Goal: Book appointment/travel/reservation

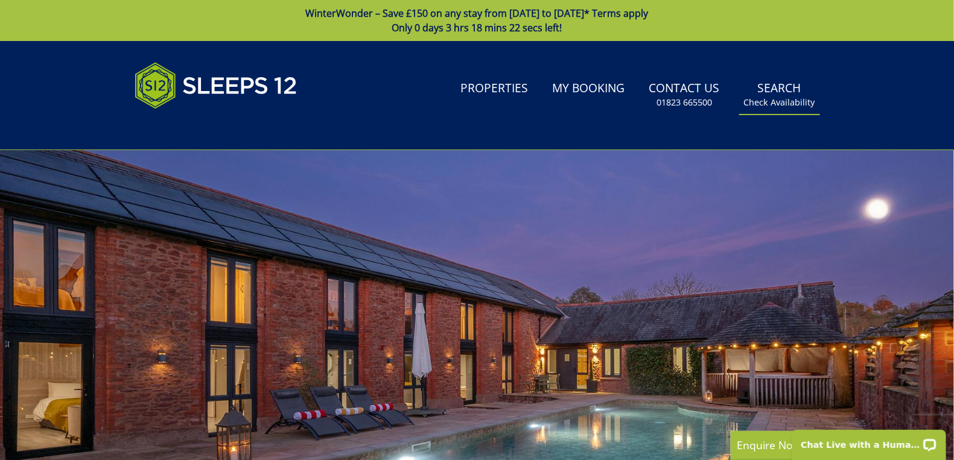
click at [777, 96] on link "Search Check Availability" at bounding box center [779, 94] width 81 height 39
click at [782, 106] on small "Check Availability" at bounding box center [779, 103] width 71 height 12
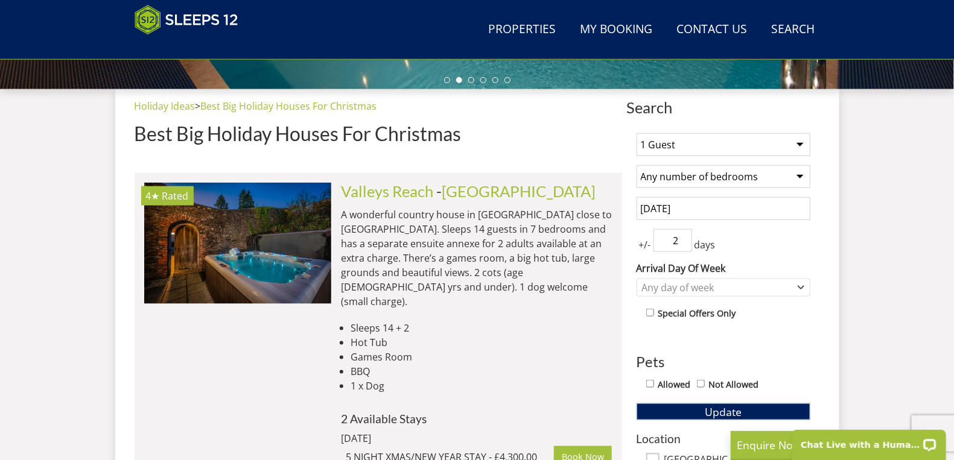
scroll to position [453, 0]
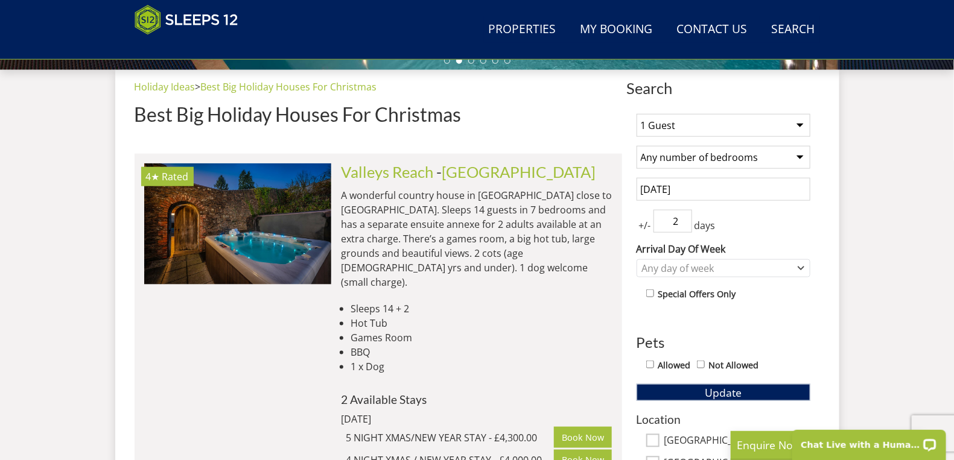
click at [800, 122] on select "1 Guest 2 Guests 3 Guests 4 Guests 5 Guests 6 Guests 7 Guests 8 Guests 9 Guests…" at bounding box center [723, 125] width 174 height 23
select select "20"
click at [636, 114] on select "1 Guest 2 Guests 3 Guests 4 Guests 5 Guests 6 Guests 7 Guests 8 Guests 9 Guests…" at bounding box center [723, 125] width 174 height 23
click at [802, 155] on select "Any number of bedrooms 4 Bedrooms 5 Bedrooms 6 Bedrooms 7 Bedrooms 8 Bedrooms 9…" at bounding box center [723, 157] width 174 height 23
select select "10"
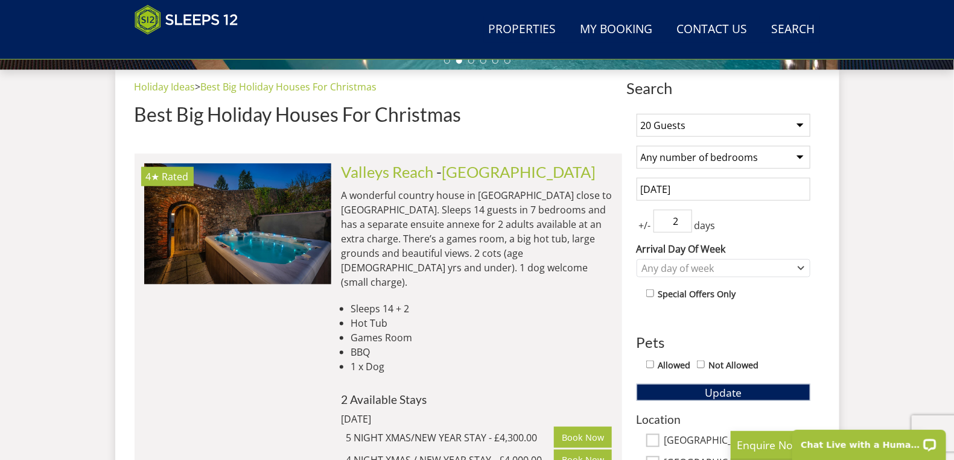
click at [636, 146] on select "Any number of bedrooms 4 Bedrooms 5 Bedrooms 6 Bedrooms 7 Bedrooms 8 Bedrooms 9…" at bounding box center [723, 157] width 174 height 23
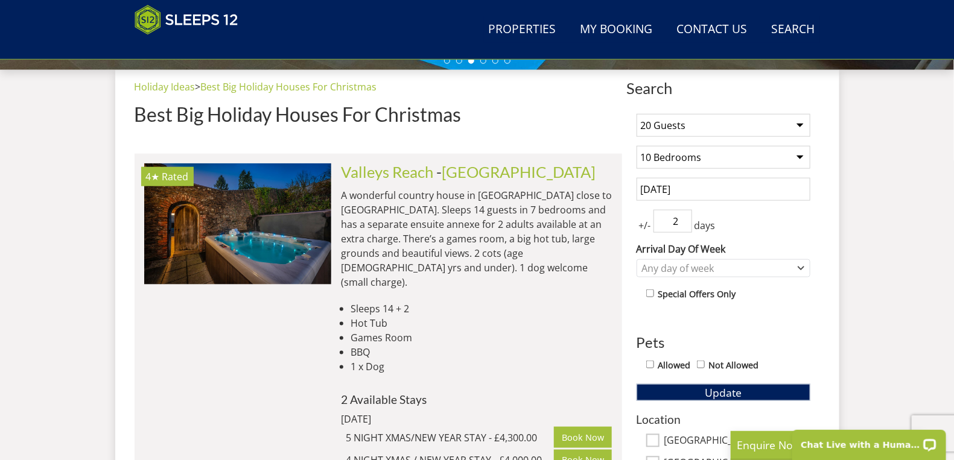
click at [734, 190] on input "[DATE]" at bounding box center [723, 189] width 174 height 23
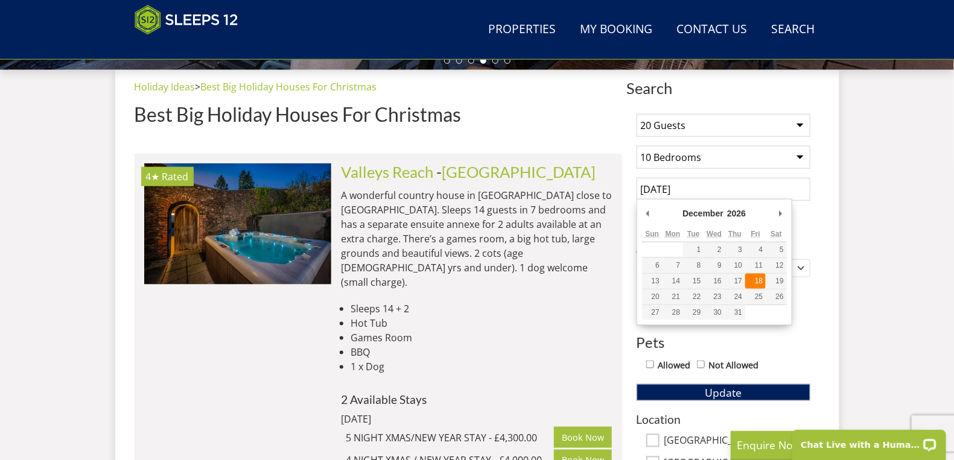
type input "[DATE]"
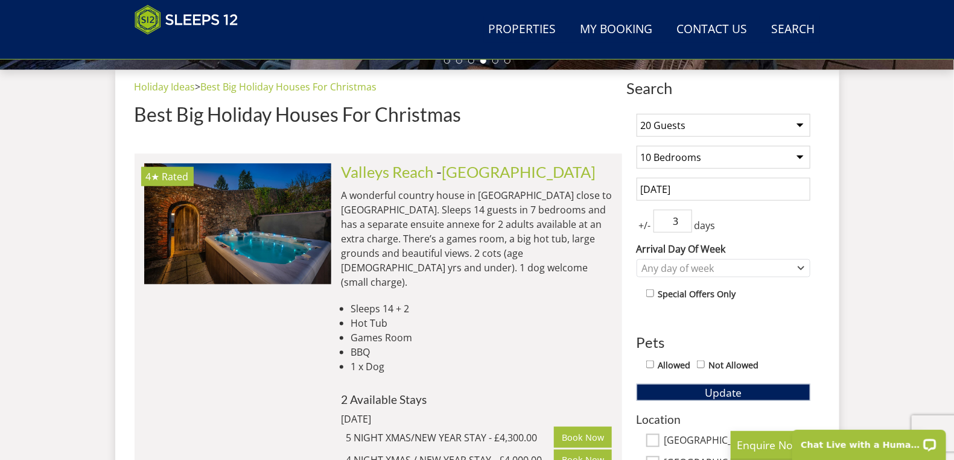
type input "3"
click at [683, 214] on input "3" at bounding box center [672, 221] width 39 height 23
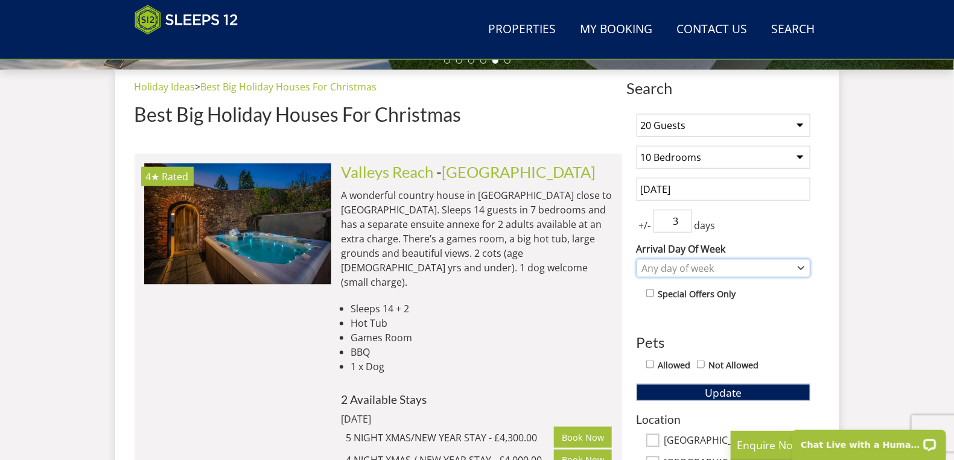
click at [800, 265] on icon "Combobox" at bounding box center [800, 268] width 7 height 7
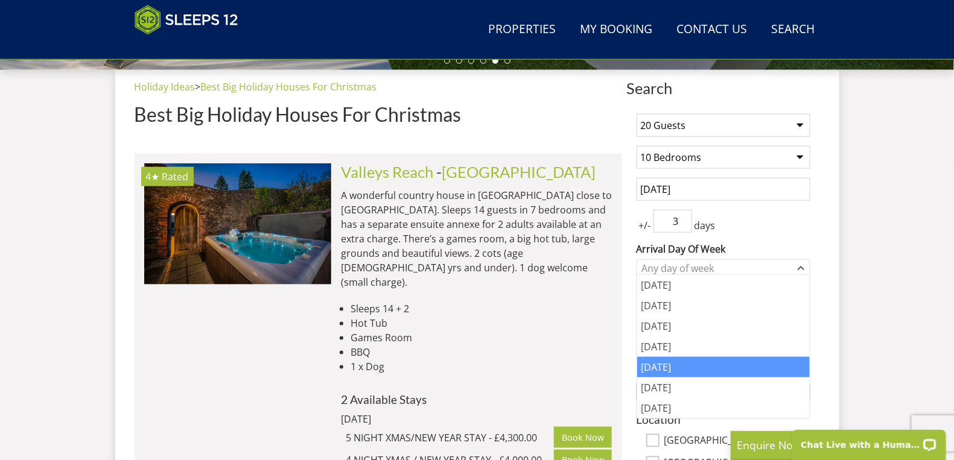
click at [679, 369] on div "[DATE]" at bounding box center [723, 367] width 173 height 21
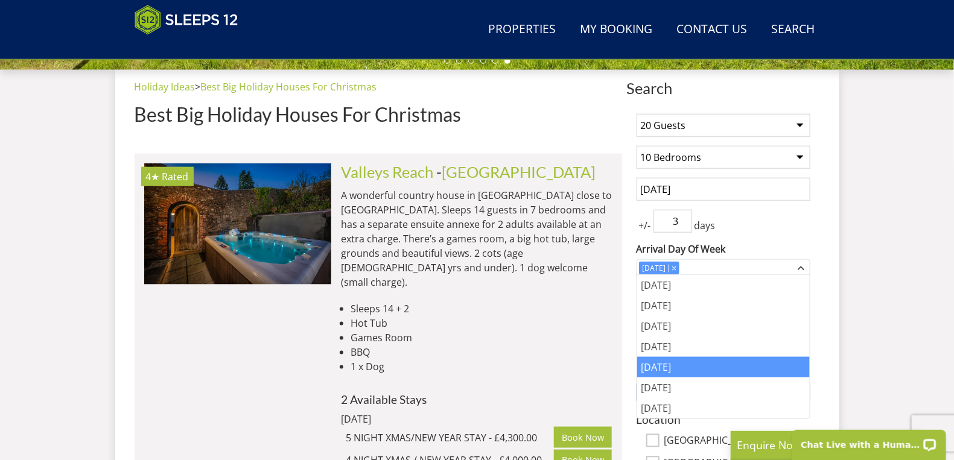
click at [686, 366] on div "[DATE]" at bounding box center [723, 367] width 173 height 21
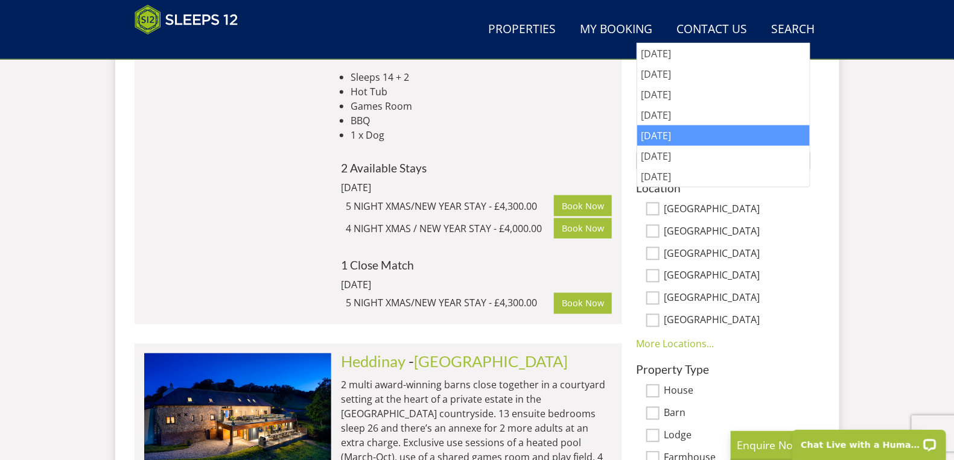
scroll to position [671, 0]
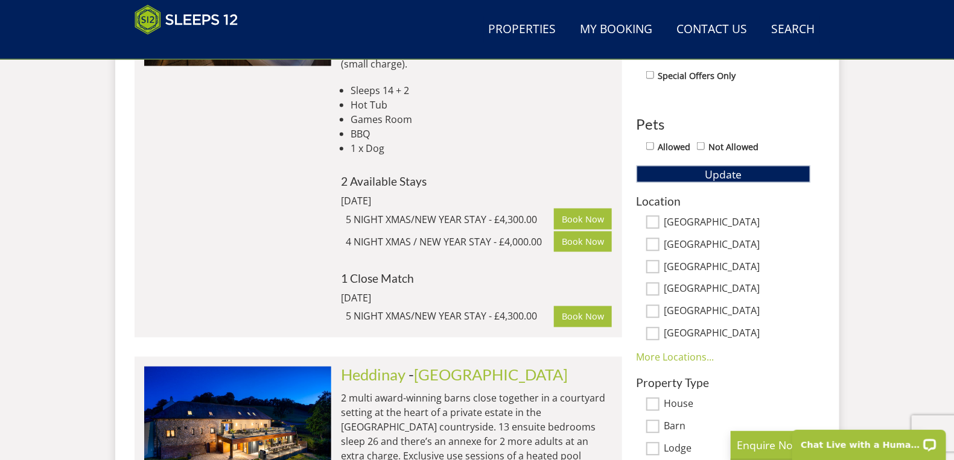
click at [649, 146] on input "Allowed" at bounding box center [650, 146] width 8 height 8
checkbox input "true"
click at [651, 217] on input "[GEOGRAPHIC_DATA]" at bounding box center [652, 222] width 13 height 13
checkbox input "true"
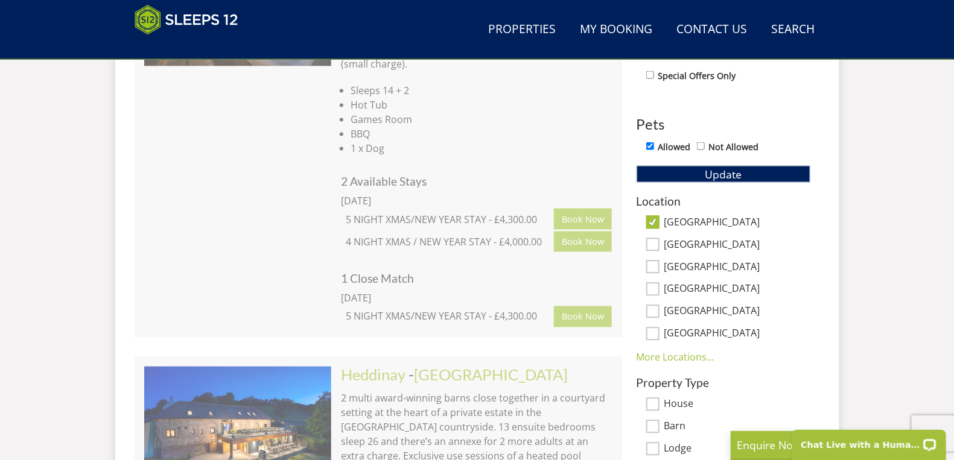
click at [654, 240] on input "[GEOGRAPHIC_DATA]" at bounding box center [652, 244] width 13 height 13
checkbox input "true"
click at [654, 261] on input "[GEOGRAPHIC_DATA]" at bounding box center [652, 267] width 13 height 13
checkbox input "true"
click at [656, 286] on input "[GEOGRAPHIC_DATA]" at bounding box center [652, 289] width 13 height 13
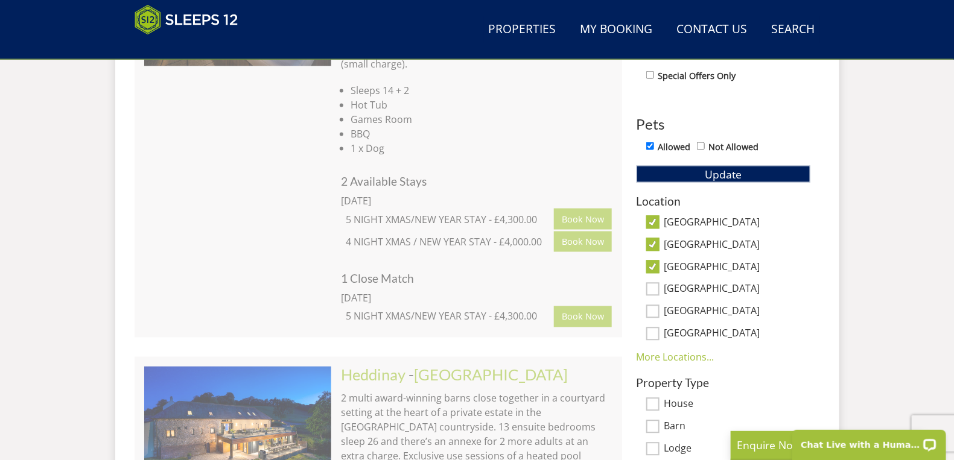
checkbox input "true"
click at [654, 309] on input "[GEOGRAPHIC_DATA]" at bounding box center [652, 311] width 13 height 13
checkbox input "true"
click at [691, 353] on link "More Locations..." at bounding box center [675, 357] width 78 height 13
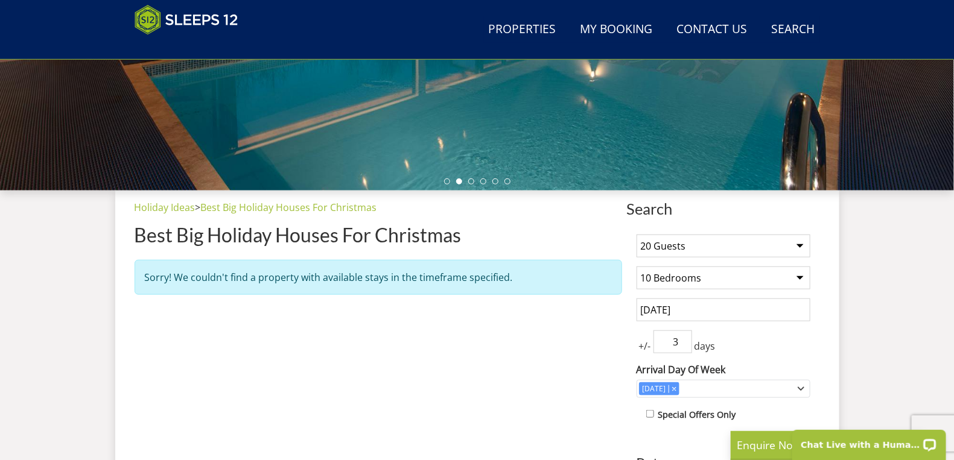
scroll to position [316, 0]
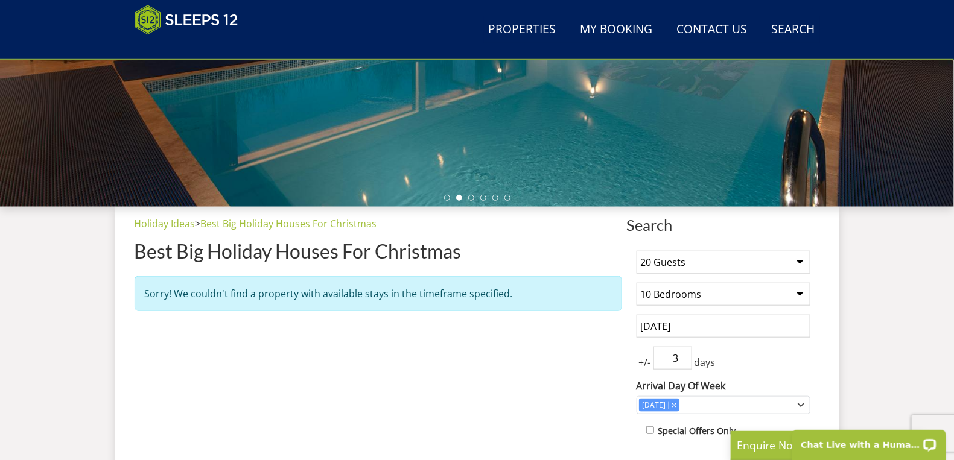
click at [674, 326] on input "[DATE]" at bounding box center [723, 326] width 174 height 23
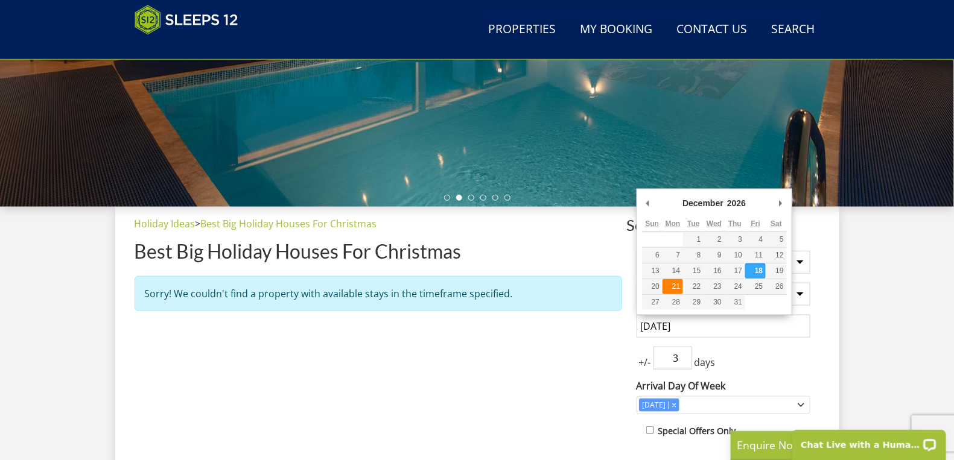
type input "[DATE]"
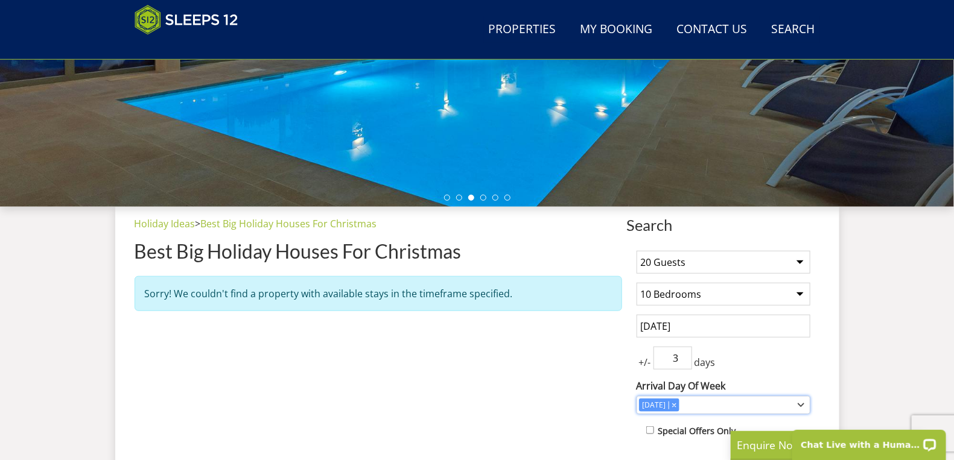
click at [802, 402] on icon "Combobox" at bounding box center [800, 405] width 7 height 7
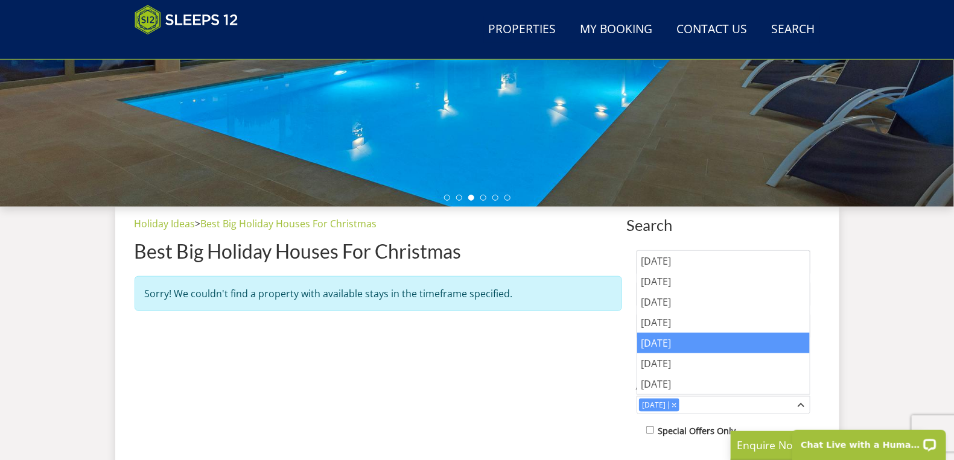
click at [703, 340] on div "[DATE]" at bounding box center [723, 343] width 173 height 21
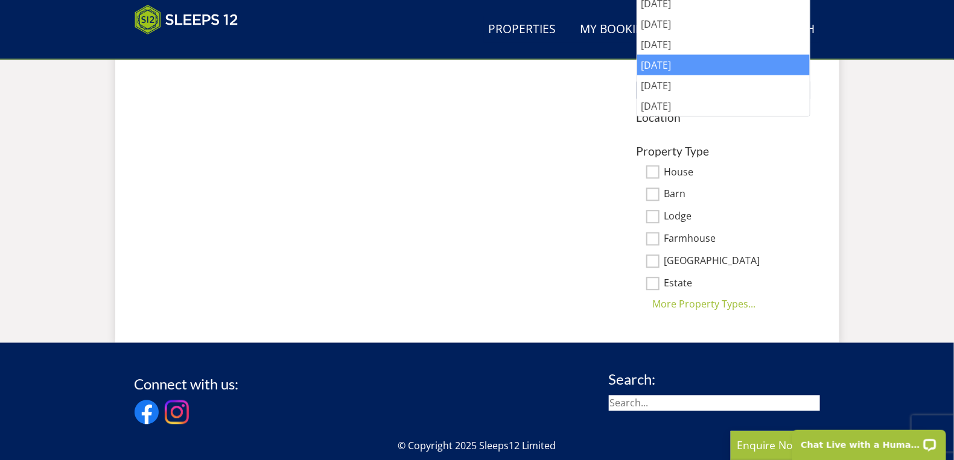
scroll to position [761, 0]
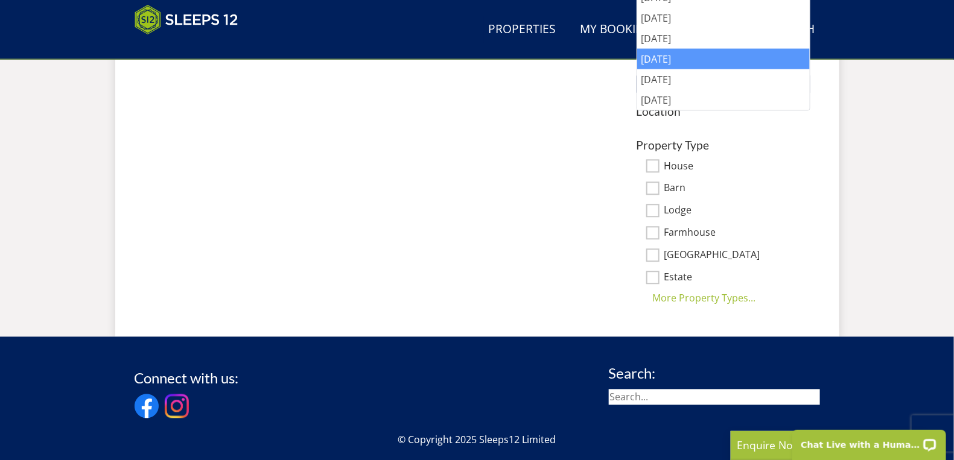
click at [651, 163] on input "House" at bounding box center [652, 166] width 13 height 13
checkbox input "true"
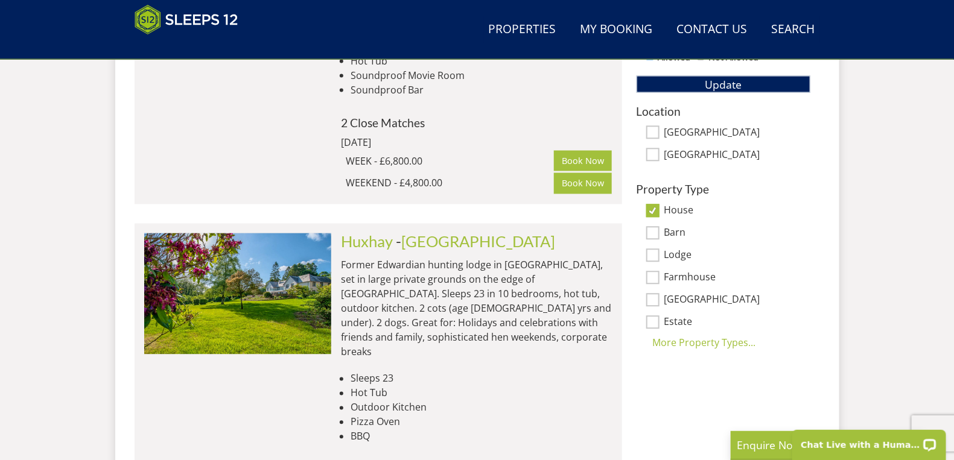
click at [651, 188] on h3 "Property Type" at bounding box center [723, 189] width 174 height 13
click at [654, 227] on input "Barn" at bounding box center [652, 233] width 13 height 13
checkbox input "true"
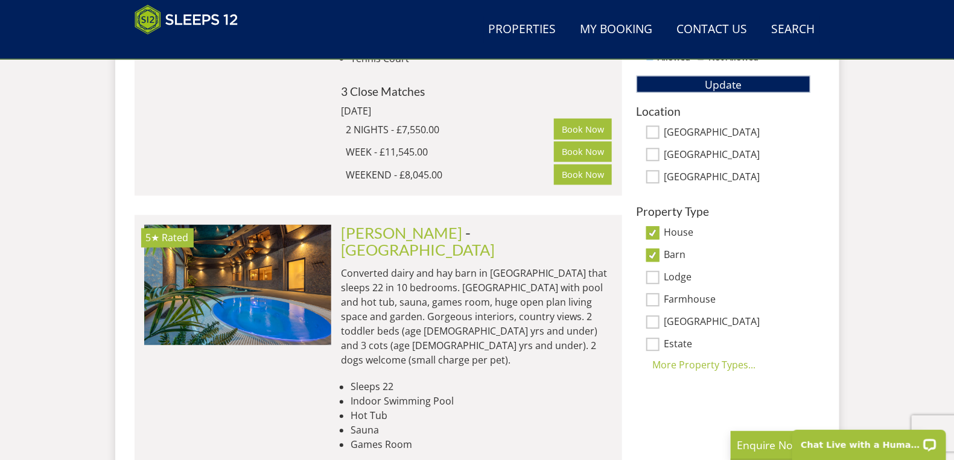
click at [654, 299] on input "Farmhouse" at bounding box center [652, 300] width 13 height 13
checkbox input "true"
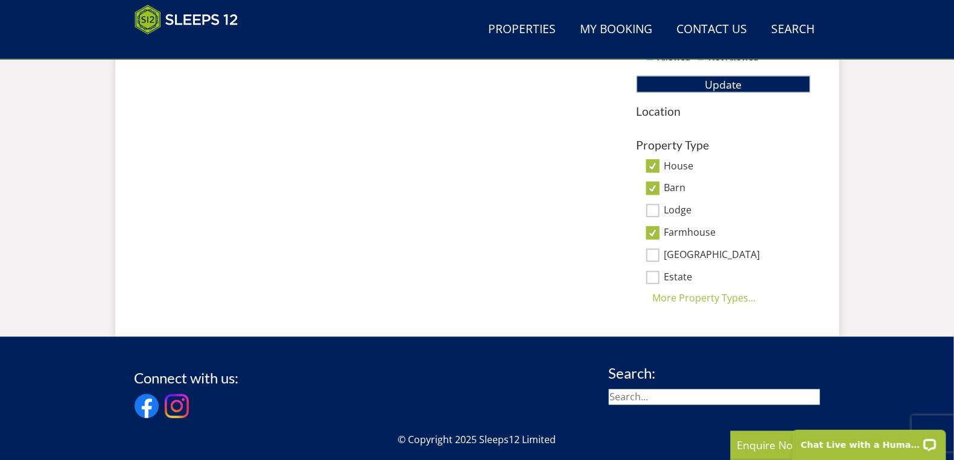
click at [653, 253] on input "[GEOGRAPHIC_DATA]" at bounding box center [652, 255] width 13 height 13
checkbox input "true"
click at [686, 297] on div "More Property Types..." at bounding box center [723, 298] width 174 height 14
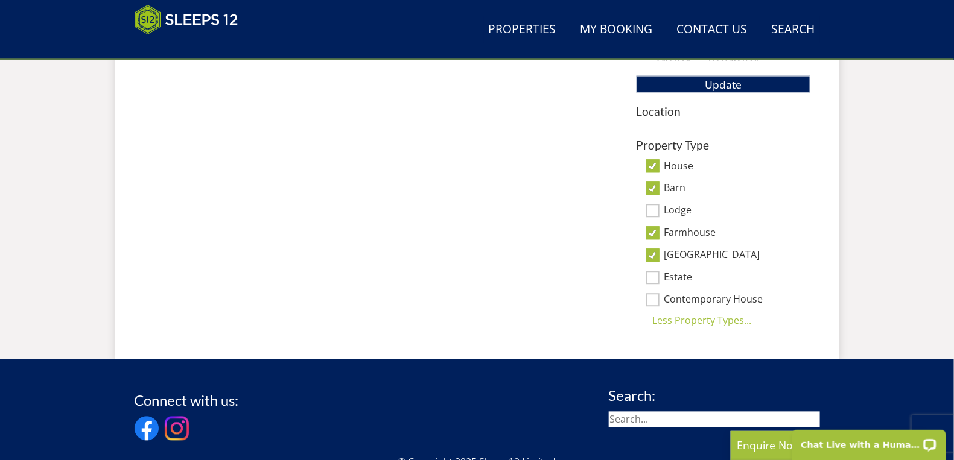
click at [651, 274] on input "Estate" at bounding box center [652, 277] width 13 height 13
checkbox input "true"
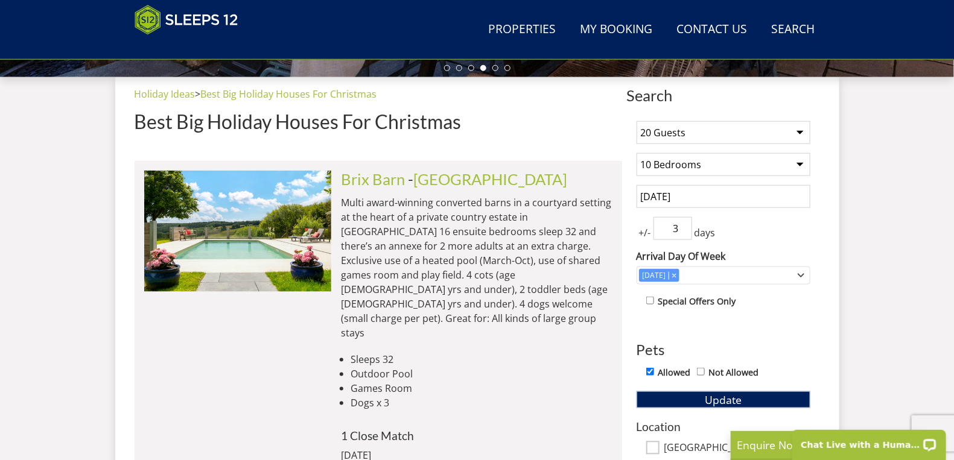
scroll to position [452, 0]
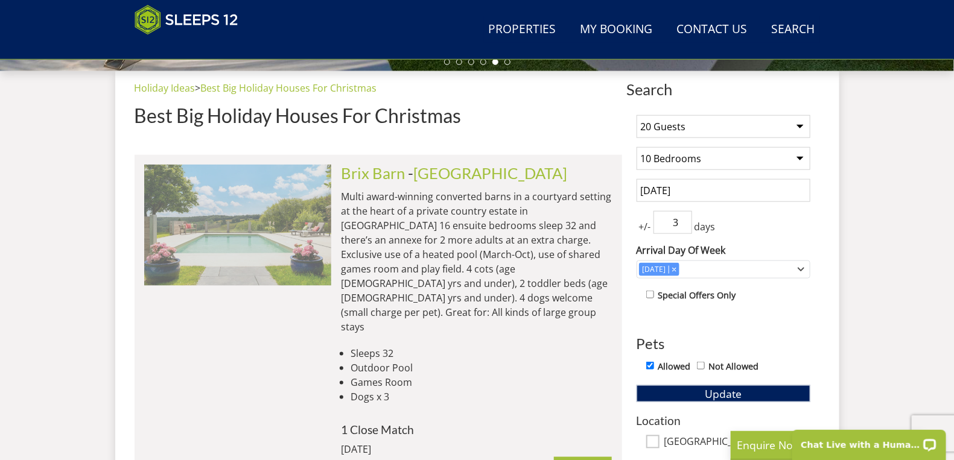
click at [286, 251] on img at bounding box center [237, 225] width 187 height 121
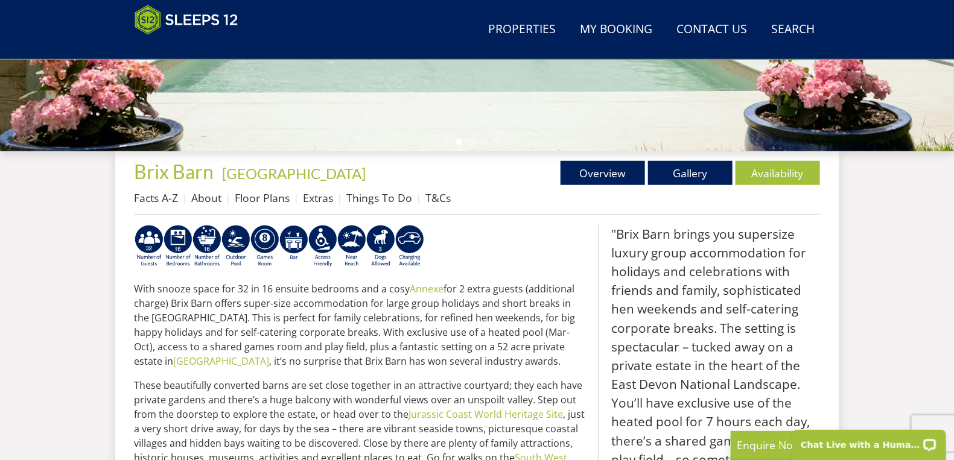
scroll to position [370, 0]
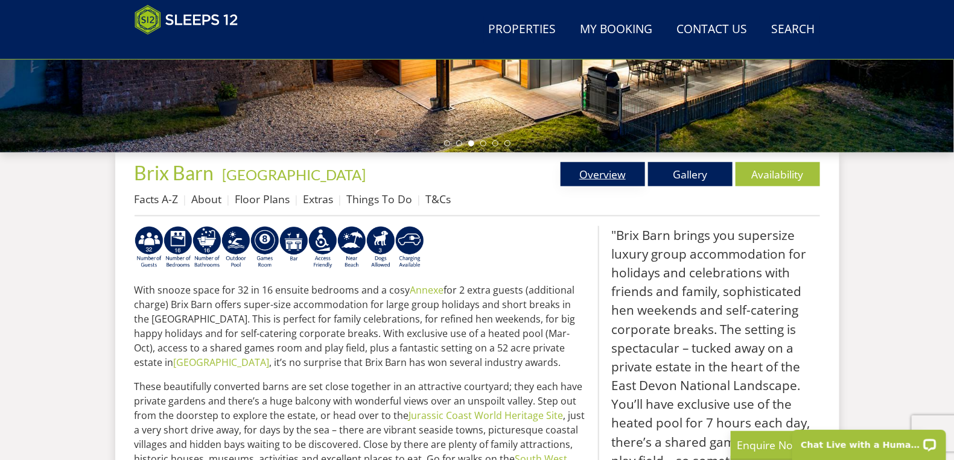
click at [605, 179] on link "Overview" at bounding box center [602, 174] width 84 height 24
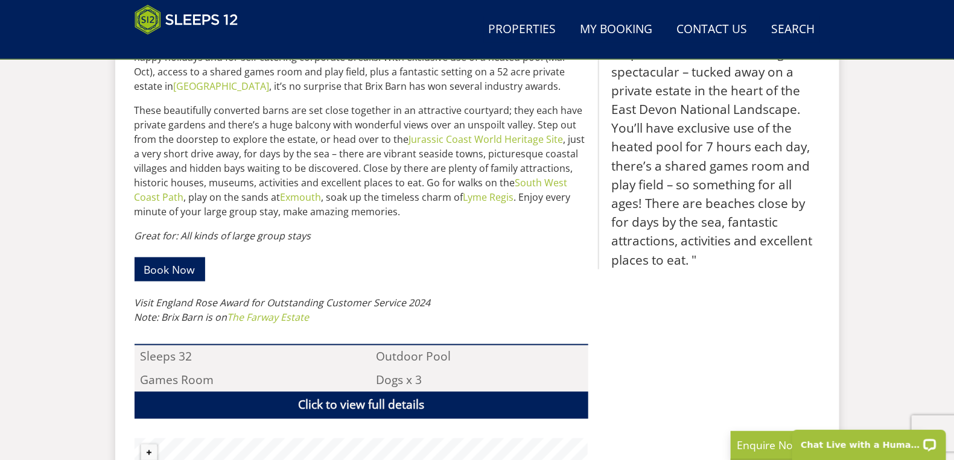
scroll to position [645, 0]
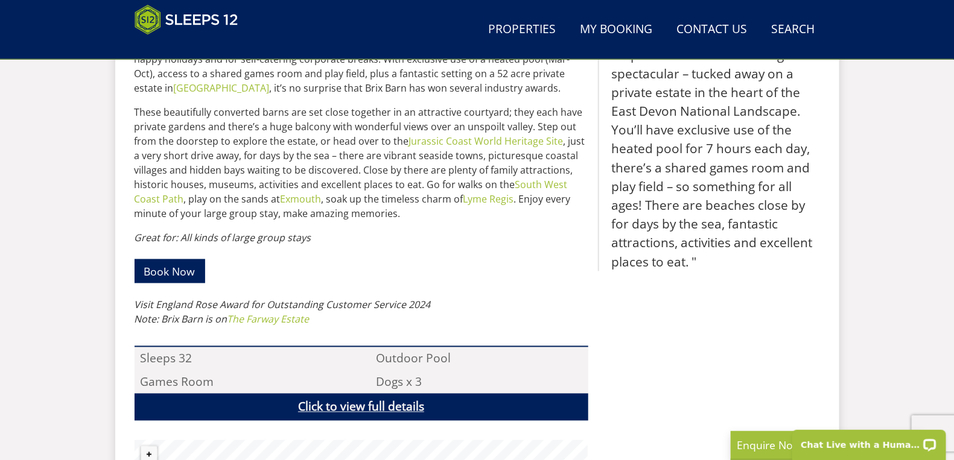
click at [380, 413] on link "Click to view full details" at bounding box center [362, 407] width 454 height 27
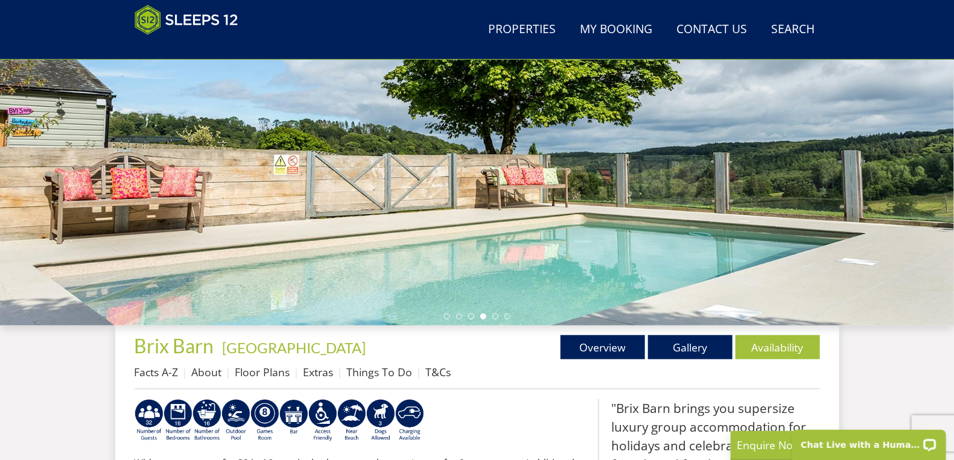
scroll to position [196, 0]
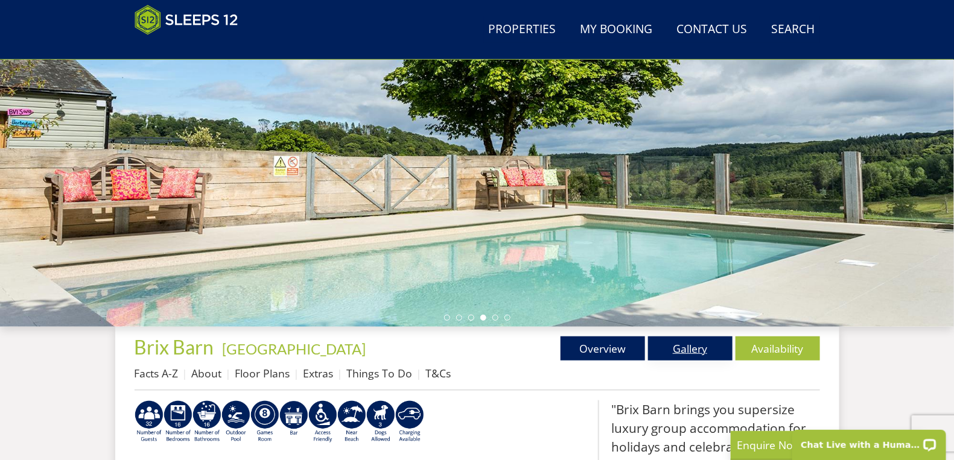
click at [697, 350] on link "Gallery" at bounding box center [690, 349] width 84 height 24
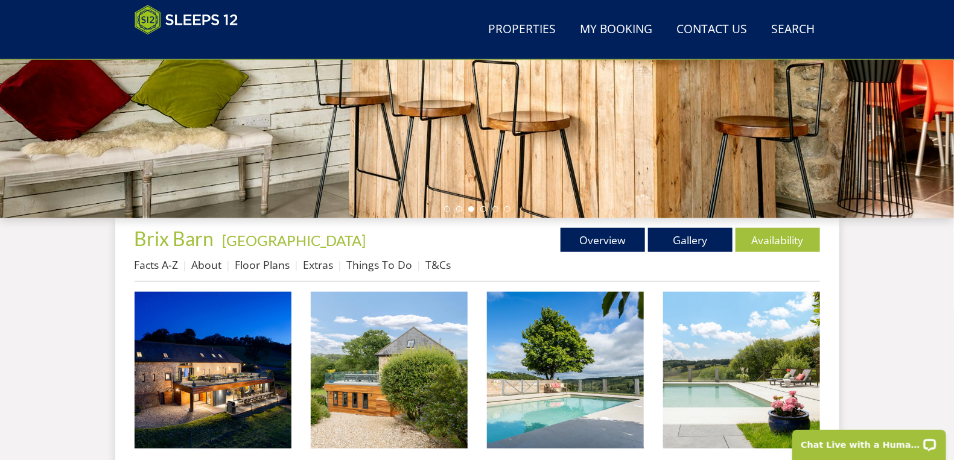
scroll to position [333, 0]
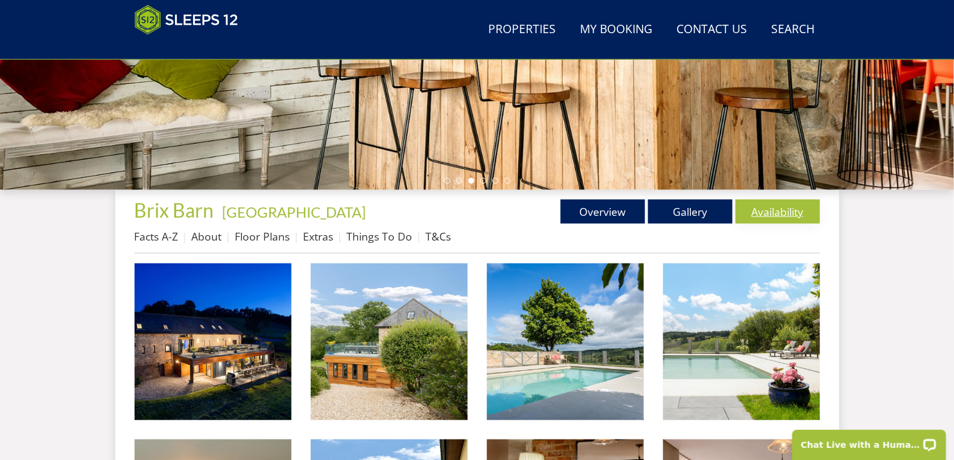
click at [773, 211] on link "Availability" at bounding box center [777, 212] width 84 height 24
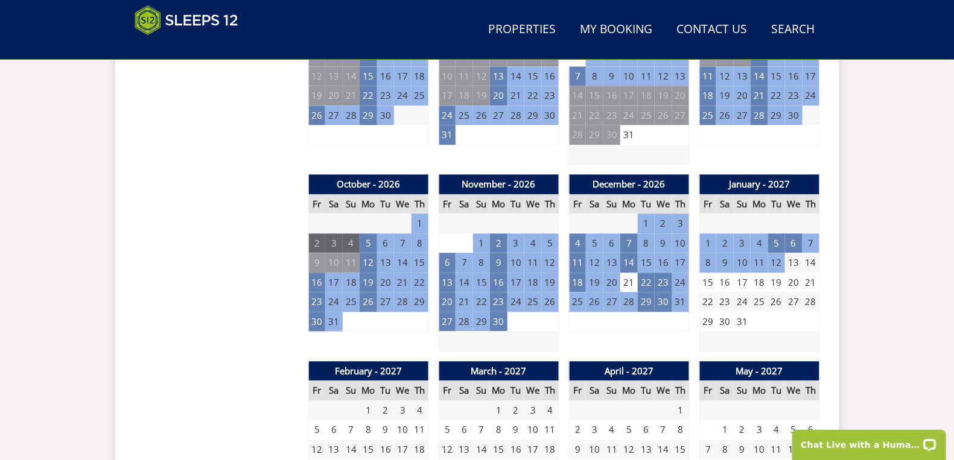
scroll to position [998, 0]
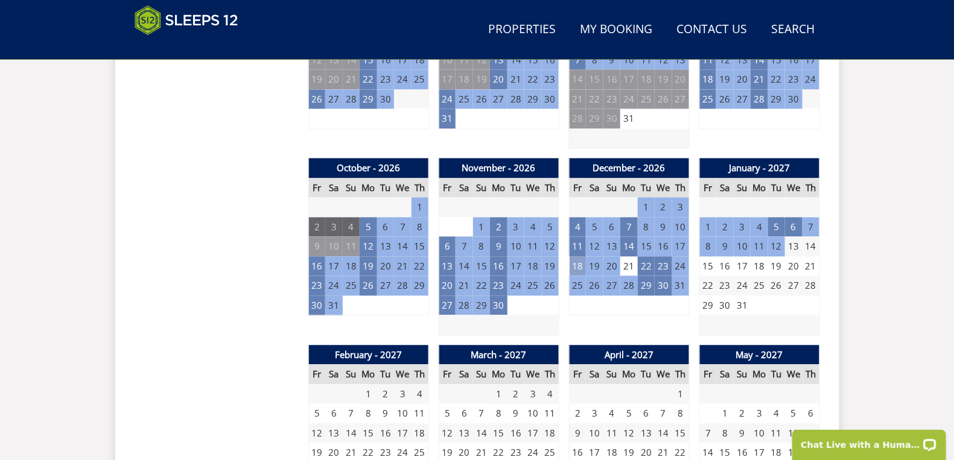
click at [577, 268] on td "18" at bounding box center [577, 266] width 17 height 20
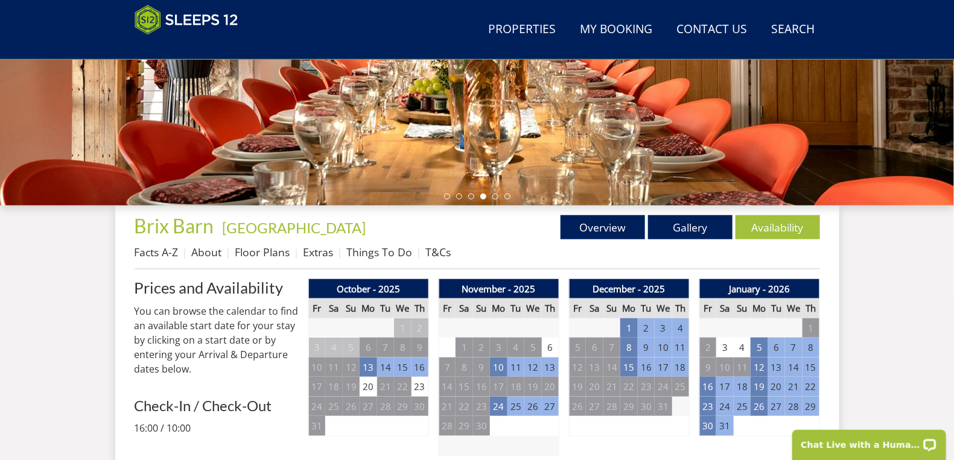
scroll to position [312, 0]
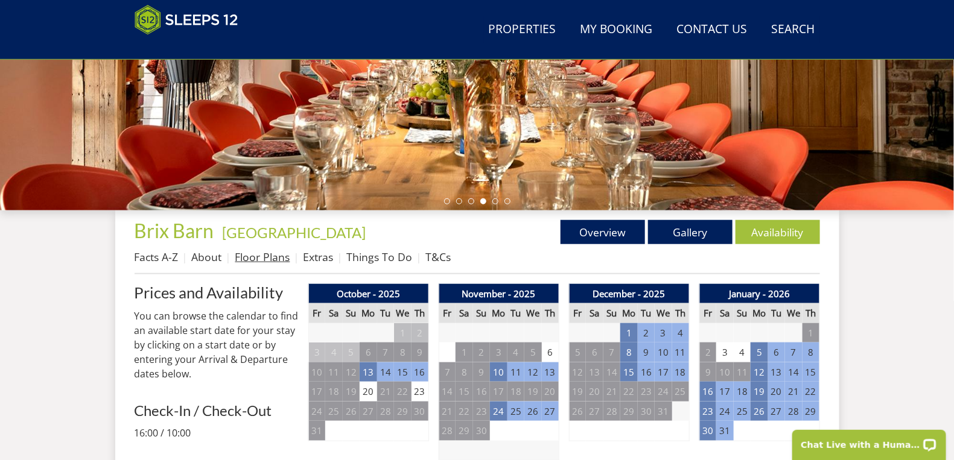
click at [265, 259] on link "Floor Plans" at bounding box center [262, 257] width 55 height 14
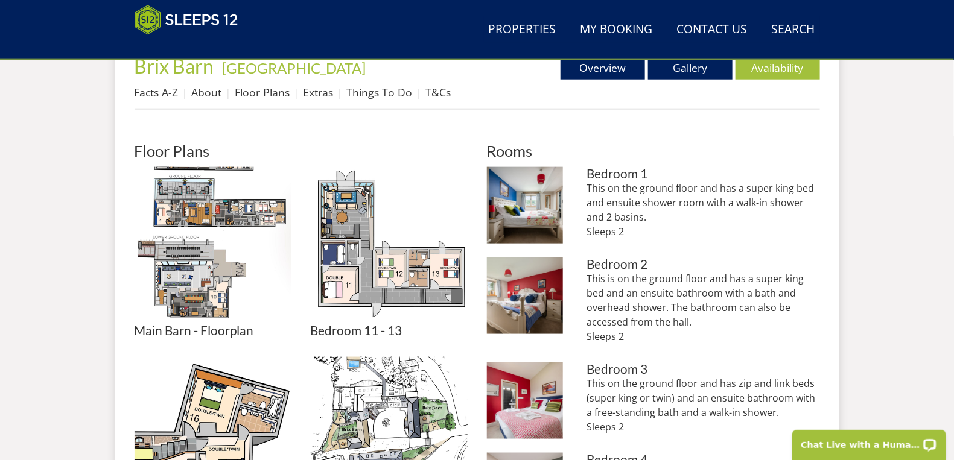
scroll to position [459, 0]
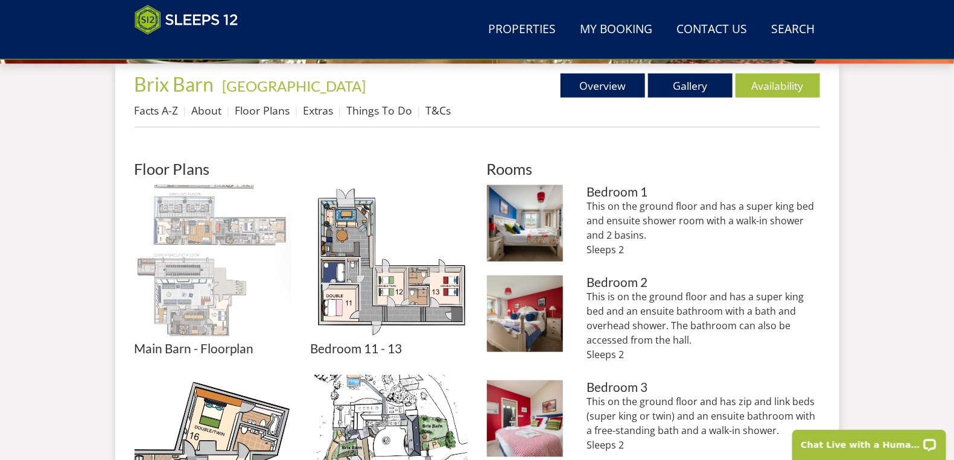
click at [203, 243] on img at bounding box center [213, 263] width 157 height 157
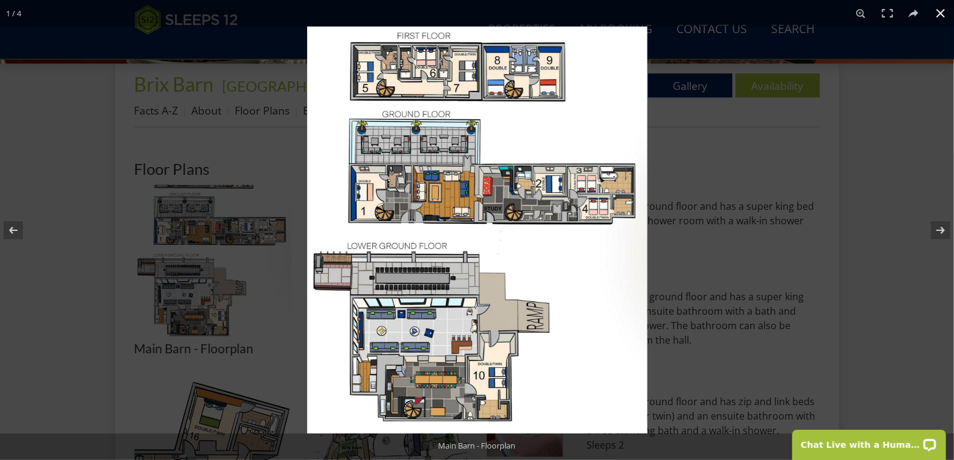
click at [900, 252] on div at bounding box center [784, 257] width 954 height 460
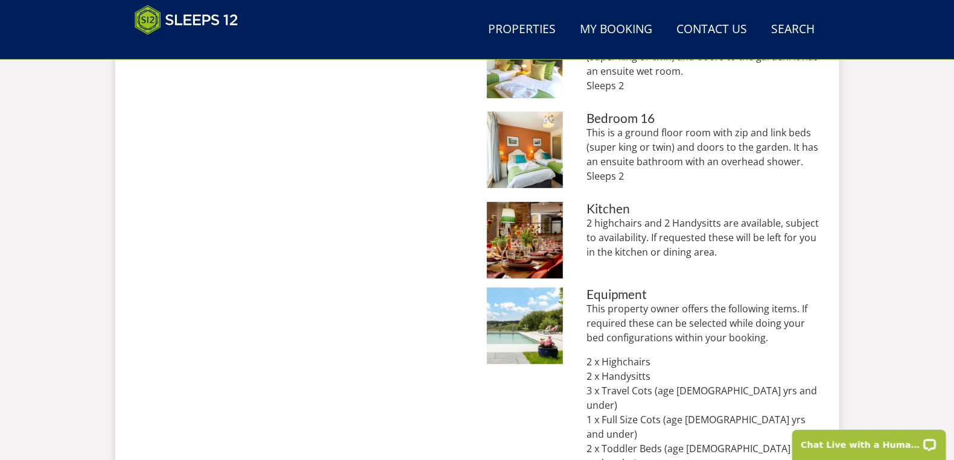
scroll to position [1895, 0]
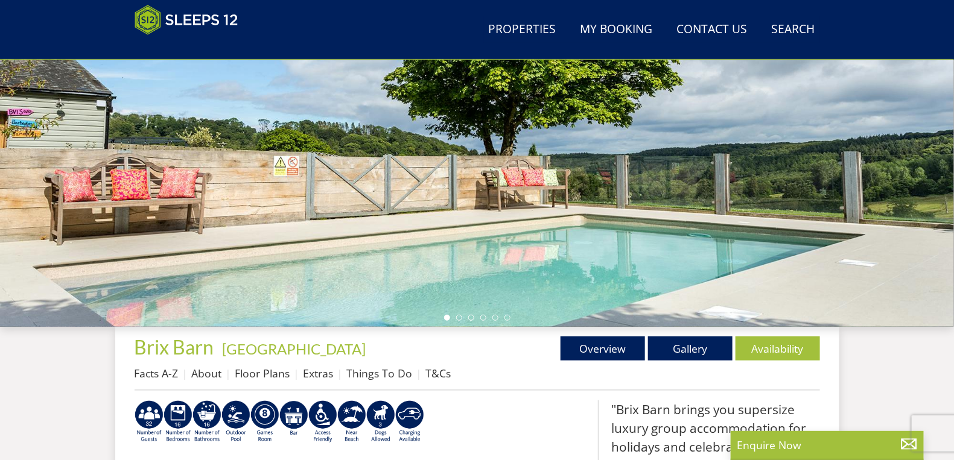
select select "20"
select select "10"
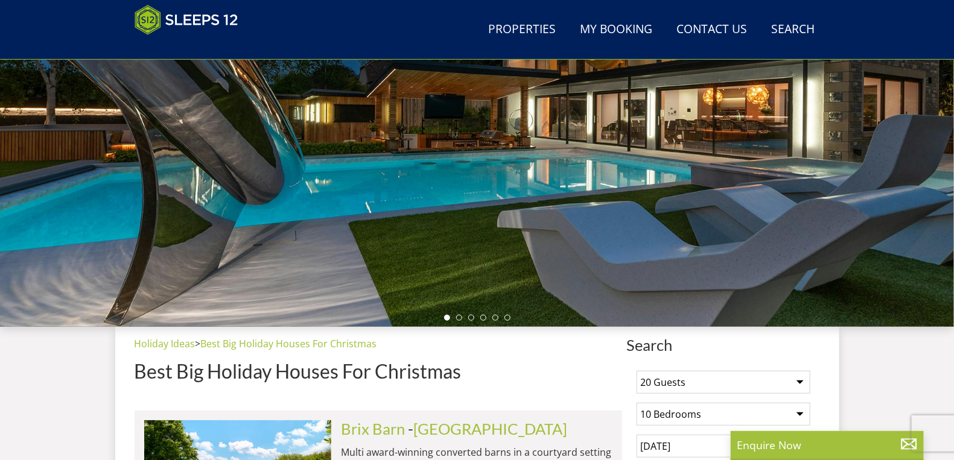
scroll to position [452, 0]
